Goal: Information Seeking & Learning: Learn about a topic

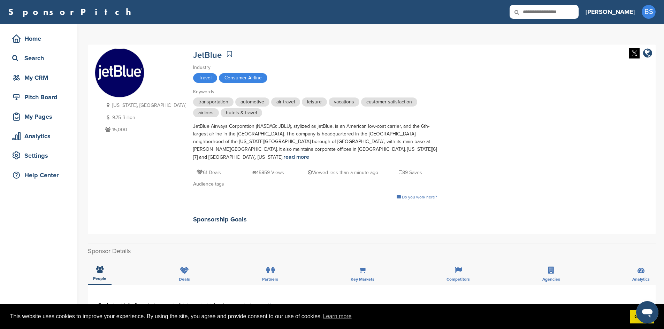
click at [579, 17] on input "text" at bounding box center [544, 12] width 69 height 14
type input "****"
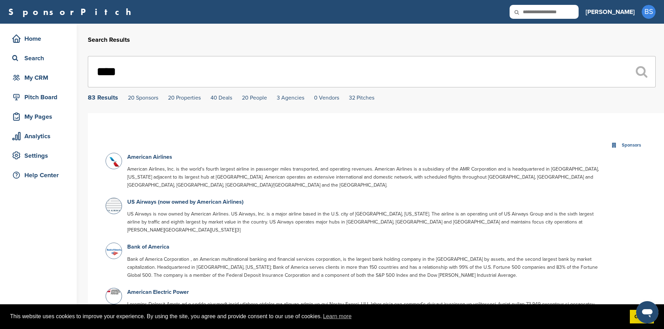
click at [575, 10] on input "text" at bounding box center [544, 12] width 69 height 14
type input "****"
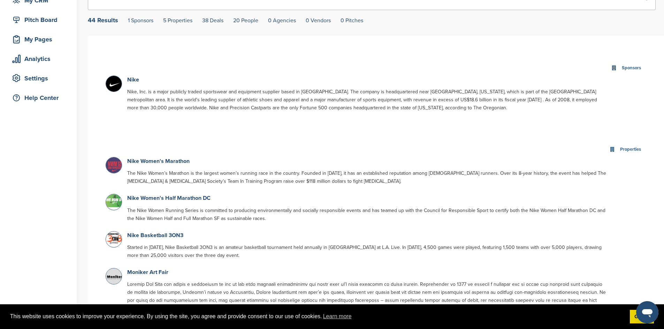
scroll to position [70, 0]
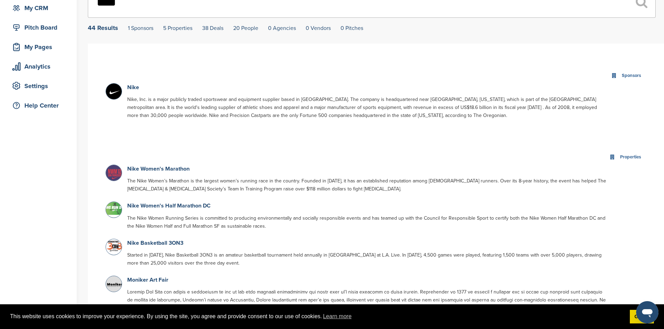
click at [131, 85] on p "Nike" at bounding box center [367, 87] width 480 height 9
click at [134, 88] on link "Nike" at bounding box center [133, 87] width 12 height 7
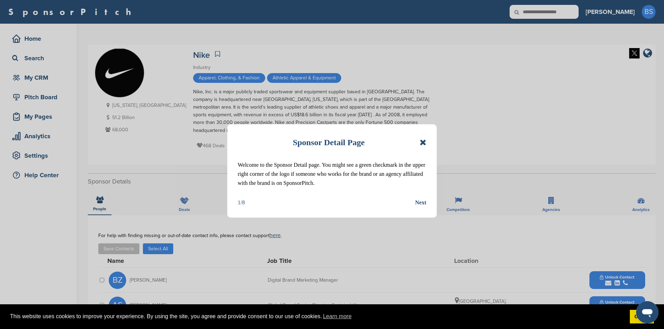
click at [424, 145] on icon at bounding box center [423, 142] width 7 height 8
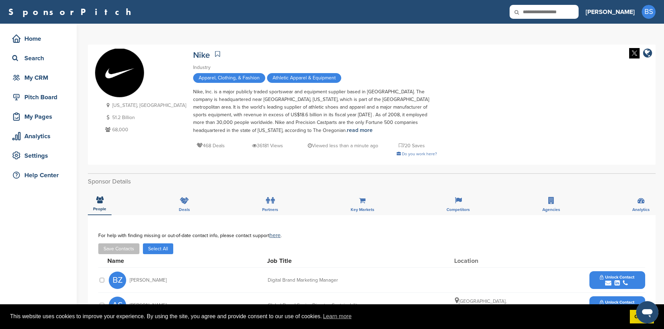
click at [533, 8] on icon at bounding box center [522, 12] width 24 height 15
click at [533, 13] on icon at bounding box center [522, 12] width 24 height 15
click at [569, 11] on input "text" at bounding box center [544, 12] width 69 height 14
type input "******"
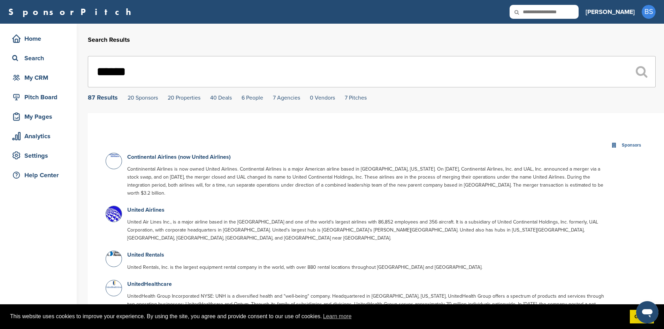
scroll to position [70, 0]
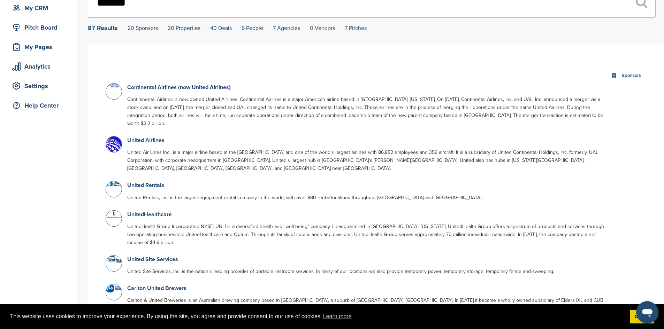
click at [136, 137] on link "United Airlines" at bounding box center [145, 140] width 37 height 7
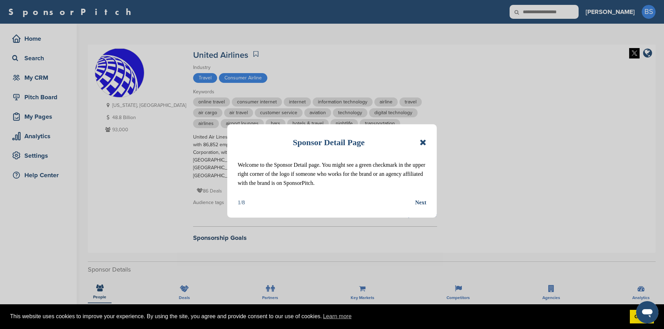
click at [424, 142] on icon at bounding box center [423, 142] width 7 height 8
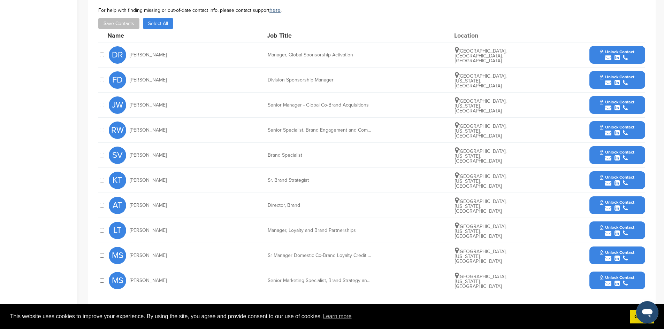
scroll to position [349, 0]
